Goal: Information Seeking & Learning: Learn about a topic

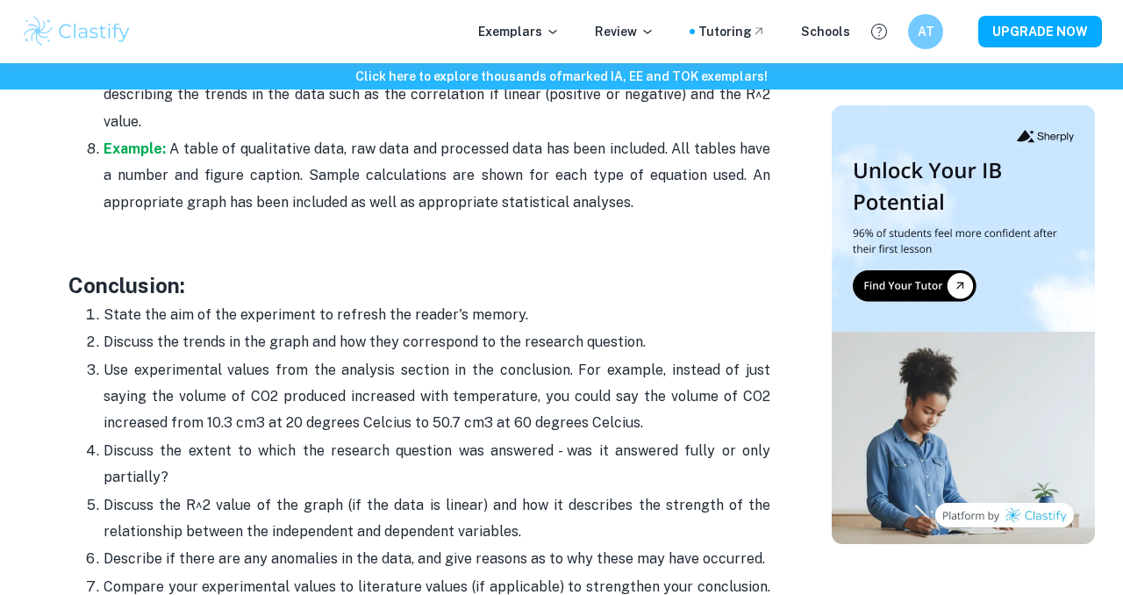
scroll to position [4291, 0]
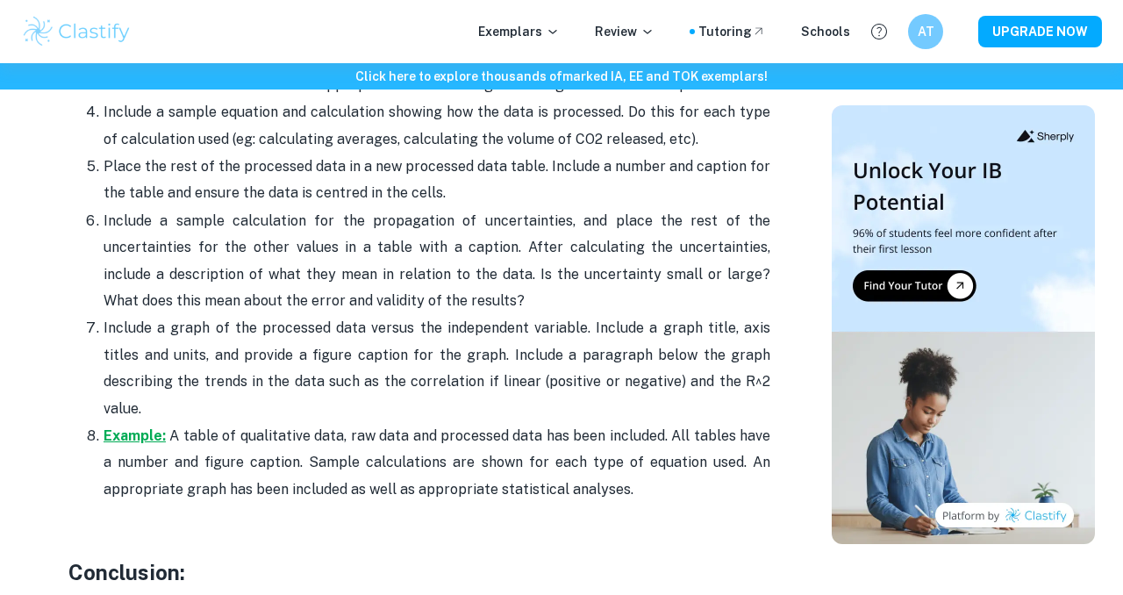
click at [124, 427] on strong "Example:" at bounding box center [135, 435] width 62 height 17
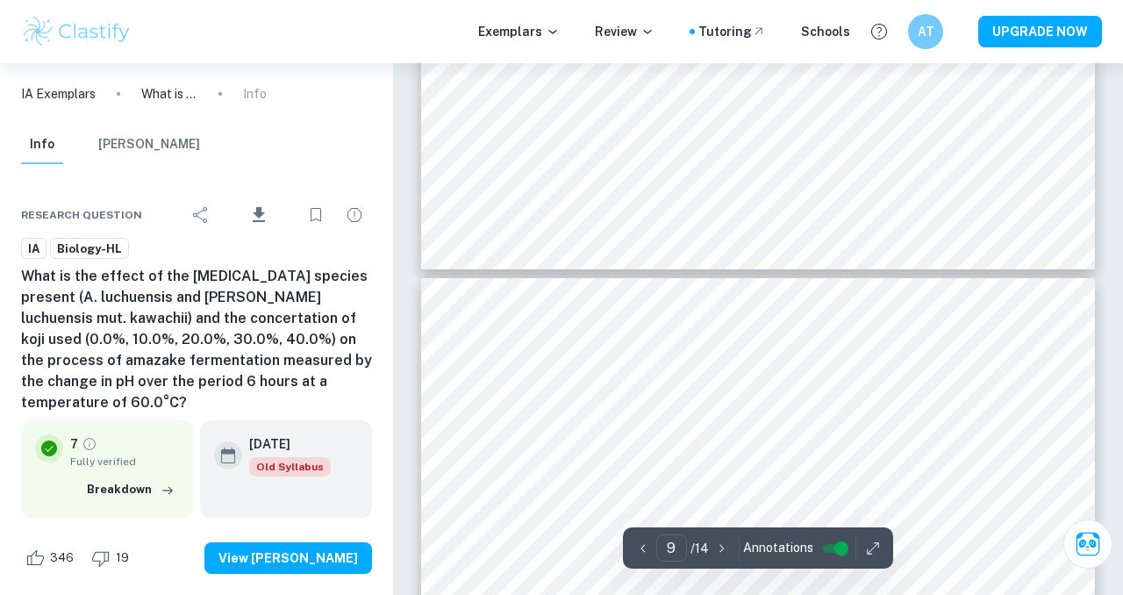
scroll to position [7820, 0]
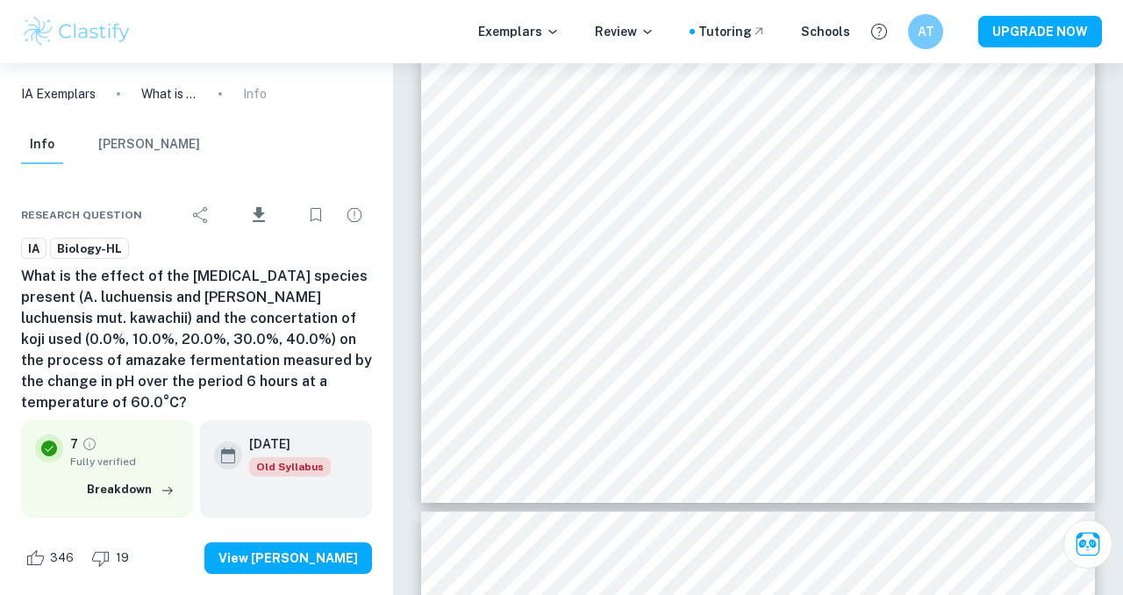
type input "10"
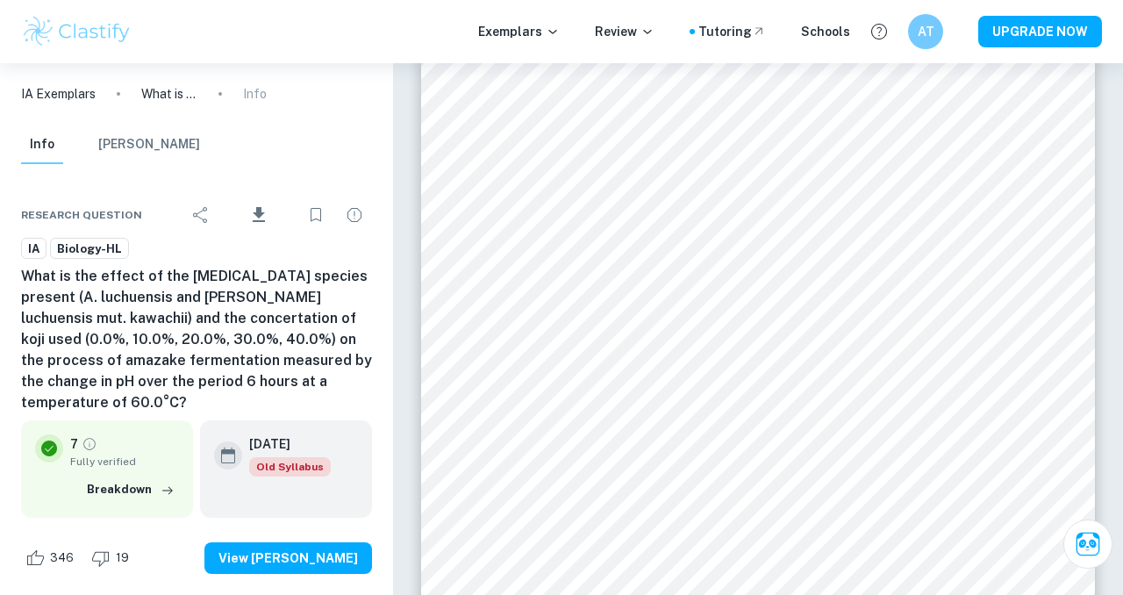
scroll to position [8370, 0]
